Goal: Task Accomplishment & Management: Complete application form

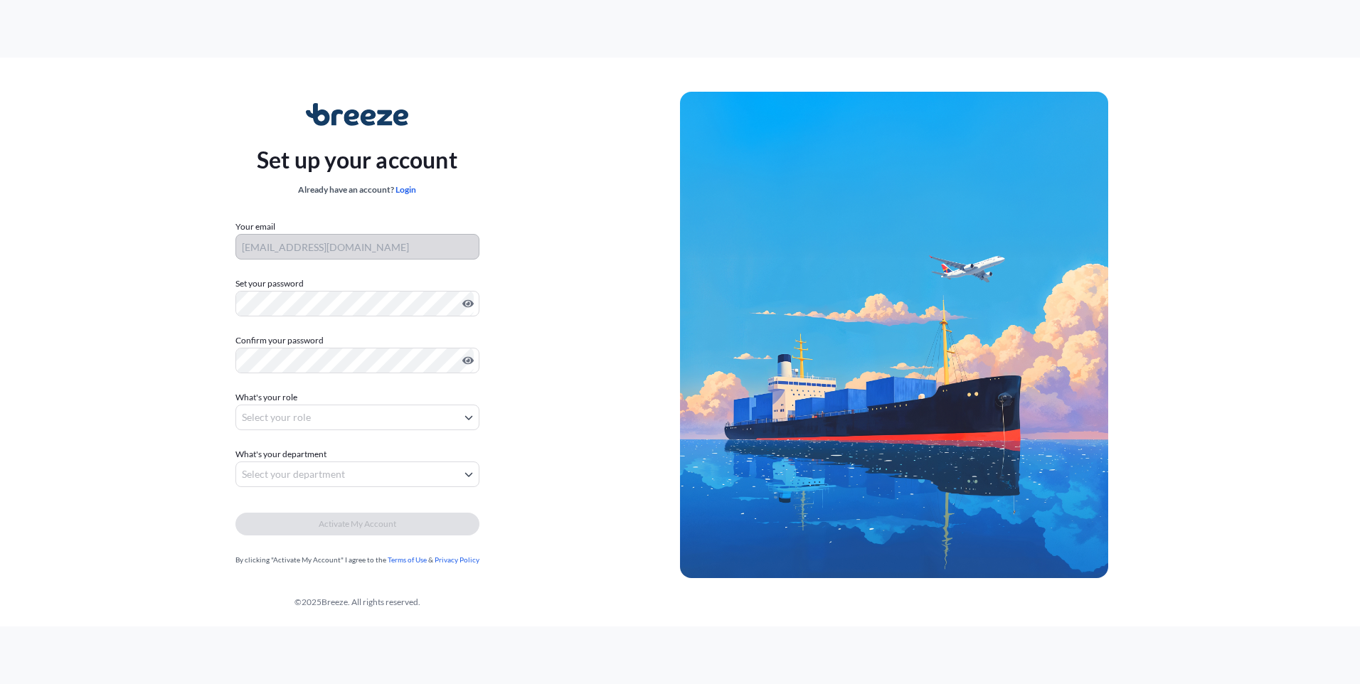
click at [325, 290] on label "Set your password" at bounding box center [358, 284] width 244 height 14
click at [347, 420] on body "Set up your account Already have an account? Login Your email [EMAIL_ADDRESS][D…" at bounding box center [680, 342] width 1360 height 684
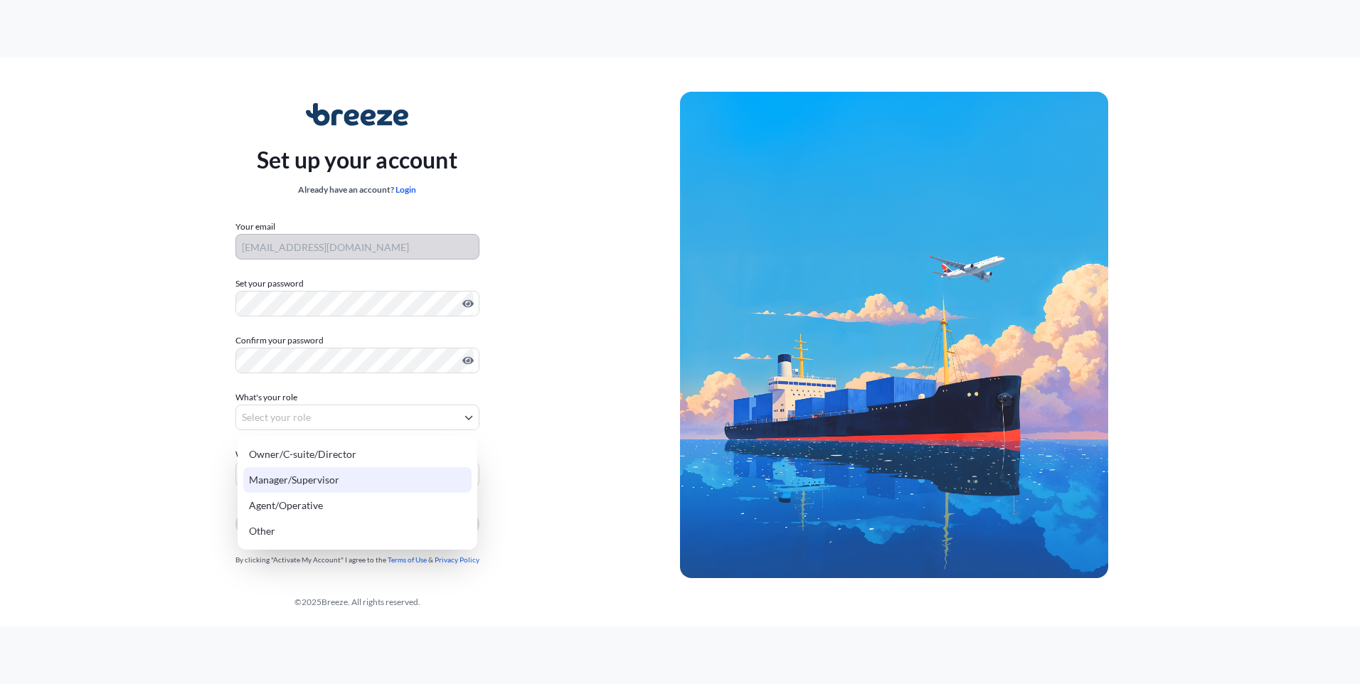
click at [337, 478] on div "Manager/Supervisor" at bounding box center [357, 480] width 228 height 26
select select "manager/supervisor"
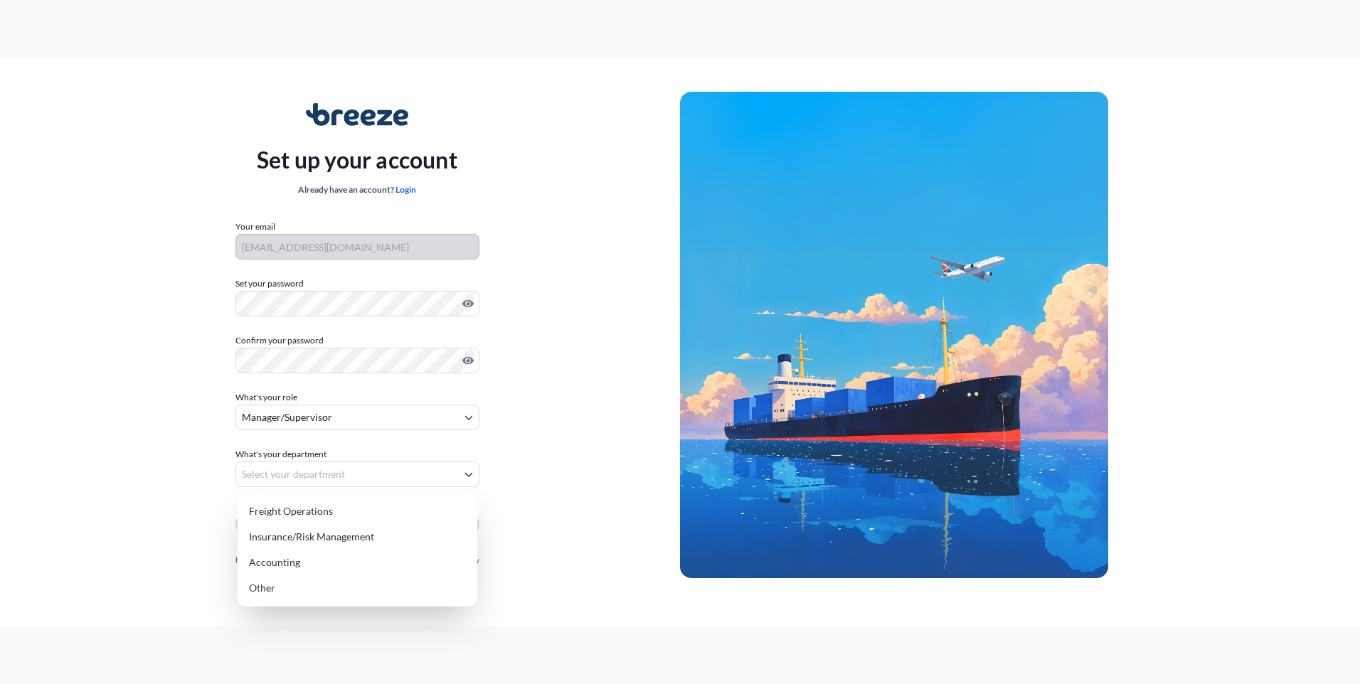
click at [282, 478] on body "Set up your account Already have an account? Login Your email [EMAIL_ADDRESS][D…" at bounding box center [680, 342] width 1360 height 684
click at [301, 511] on div "Freight Operations" at bounding box center [357, 512] width 228 height 26
select select "freight operations"
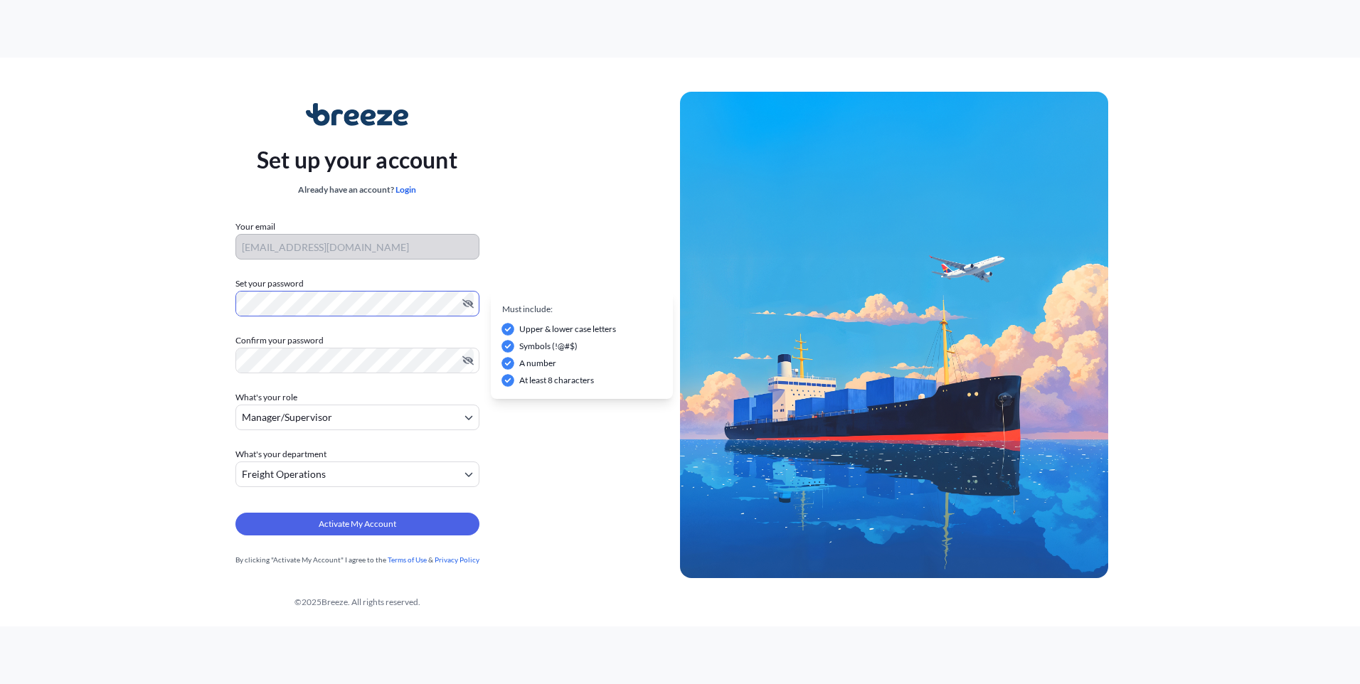
click at [181, 302] on div "Set up your account Already have an account? Login Your email [EMAIL_ADDRESS][D…" at bounding box center [357, 335] width 646 height 521
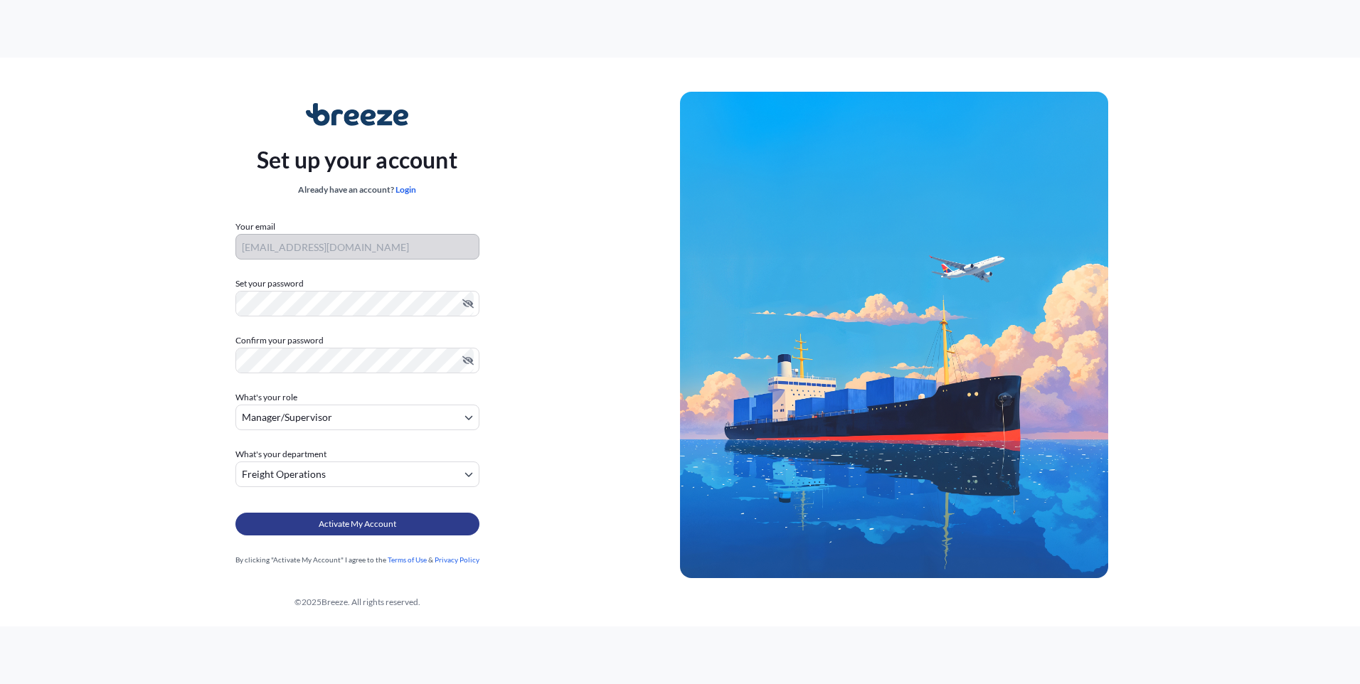
click at [324, 522] on span "Activate My Account" at bounding box center [358, 524] width 78 height 14
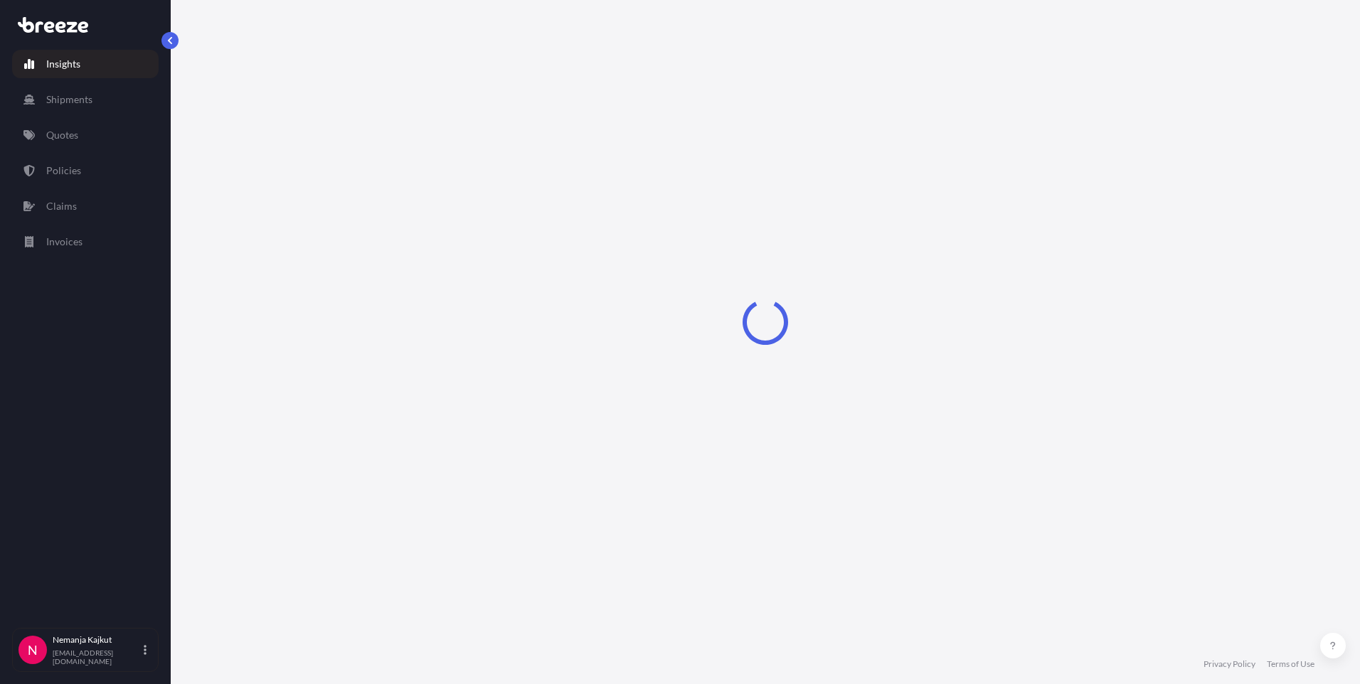
select select "2025"
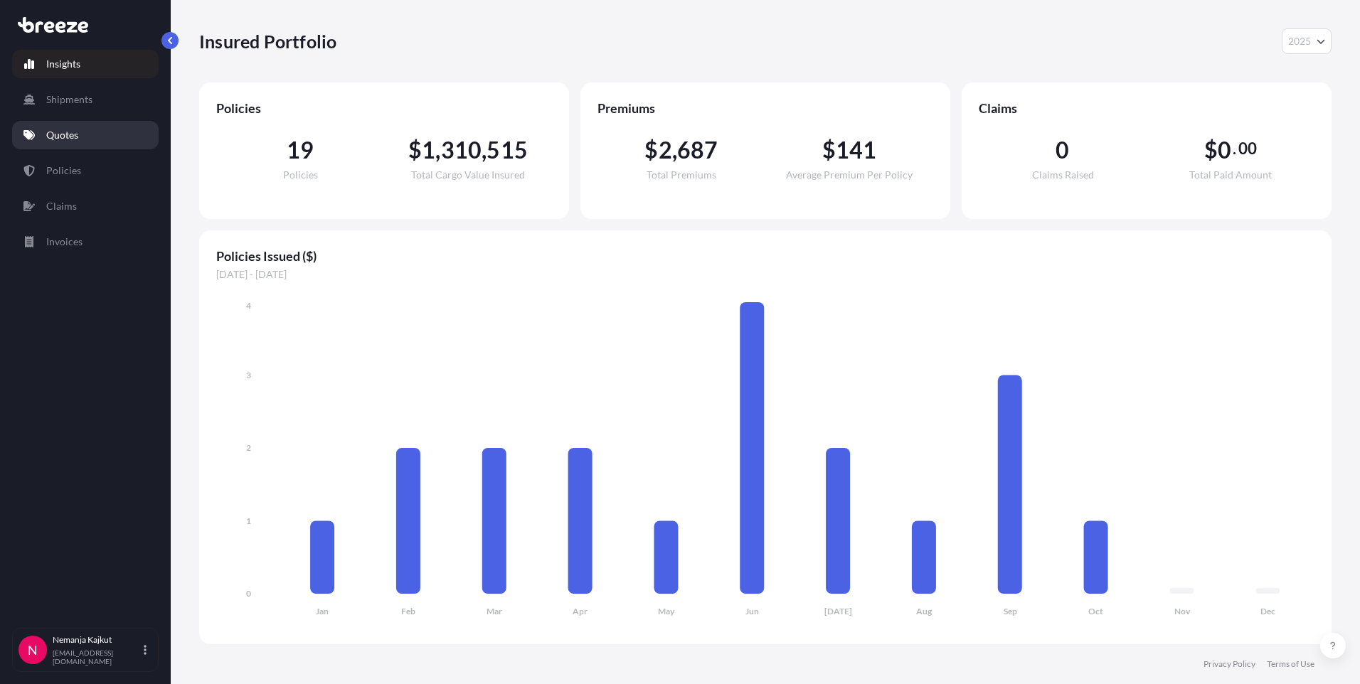
click at [59, 129] on p "Quotes" at bounding box center [62, 135] width 32 height 14
